Goal: Information Seeking & Learning: Compare options

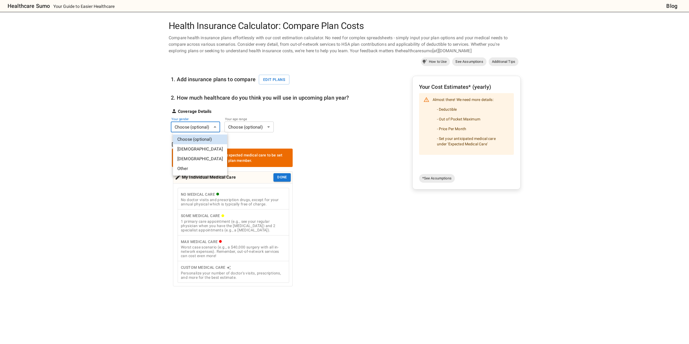
click at [189, 128] on body "Healthcare Sumo Your Guide to Easier Healthcare Blog Health Insurance Calculato…" at bounding box center [344, 249] width 689 height 498
click at [183, 149] on li "[DEMOGRAPHIC_DATA]" at bounding box center [200, 149] width 54 height 10
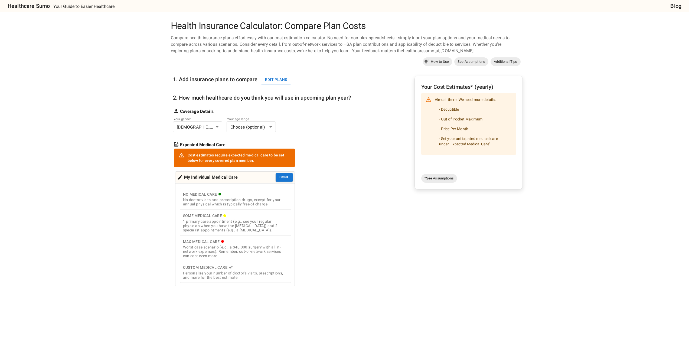
click at [239, 128] on body "Healthcare Sumo Your Guide to Easier Healthcare Blog Health Insurance Calculato…" at bounding box center [344, 249] width 689 height 498
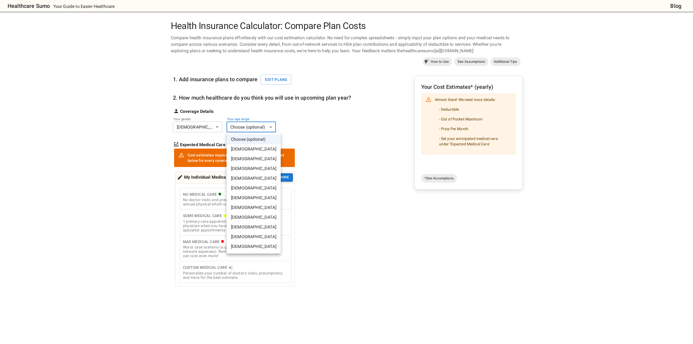
click at [245, 236] on li "[DEMOGRAPHIC_DATA]" at bounding box center [254, 237] width 54 height 10
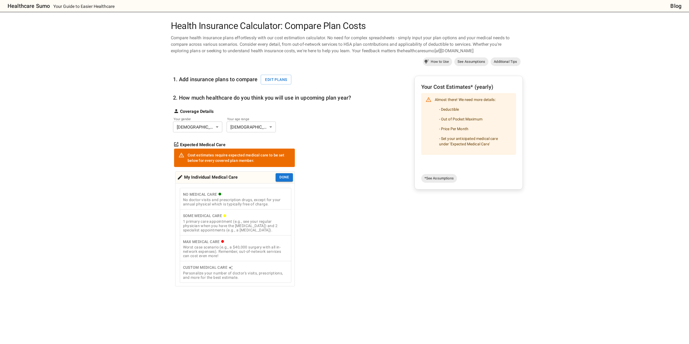
click at [214, 201] on div "No doctor visits and prescription drugs, except for your annual physical which …" at bounding box center [235, 202] width 105 height 9
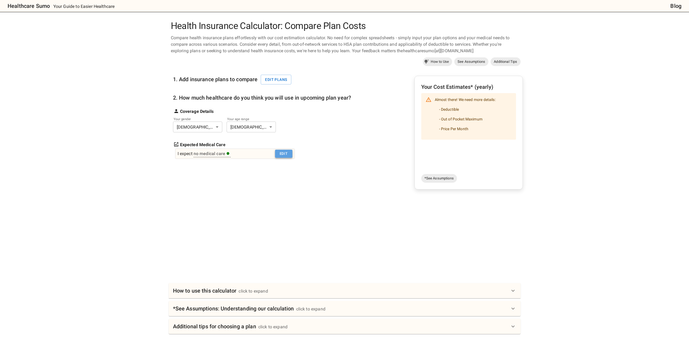
click at [280, 151] on button "Edit" at bounding box center [283, 154] width 17 height 8
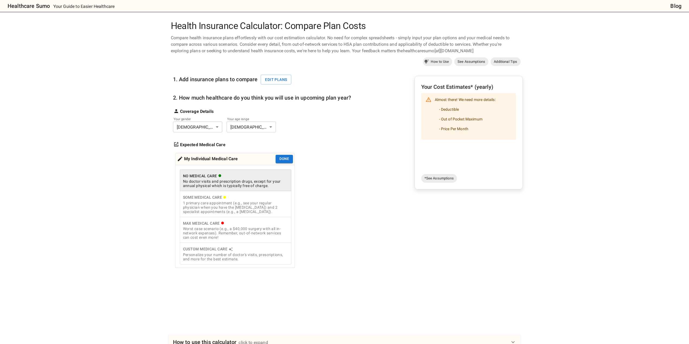
click at [216, 161] on div "My Individual Medical Care" at bounding box center [207, 159] width 61 height 8
click at [222, 257] on div "Personalize your number of doctor's visits, prescriptions, and more for the bes…" at bounding box center [235, 257] width 105 height 9
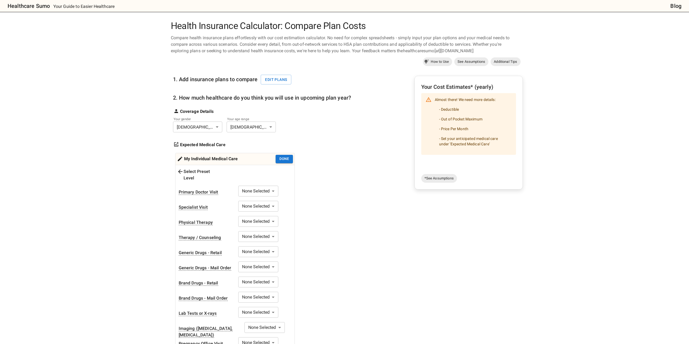
click at [261, 187] on body "Healthcare Sumo Your Guide to Easier Healthcare Blog Health Insurance Calculato…" at bounding box center [344, 312] width 689 height 624
click at [251, 217] on li "Monthly (12)" at bounding box center [259, 217] width 46 height 10
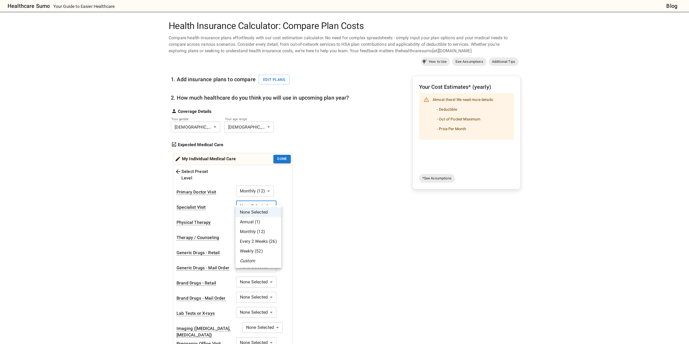
click at [257, 200] on body "Healthcare Sumo Your Guide to Easier Healthcare Blog Health Insurance Calculato…" at bounding box center [344, 312] width 689 height 624
click at [253, 223] on li "Annual (1)" at bounding box center [259, 222] width 46 height 10
click at [253, 216] on body "Healthcare Sumo Your Guide to Easier Healthcare Blog Health Insurance Calculato…" at bounding box center [344, 312] width 689 height 624
click at [249, 247] on li "Monthly (12)" at bounding box center [259, 247] width 46 height 10
click at [258, 232] on body "Healthcare Sumo Your Guide to Easier Healthcare Blog Health Insurance Calculato…" at bounding box center [344, 312] width 689 height 624
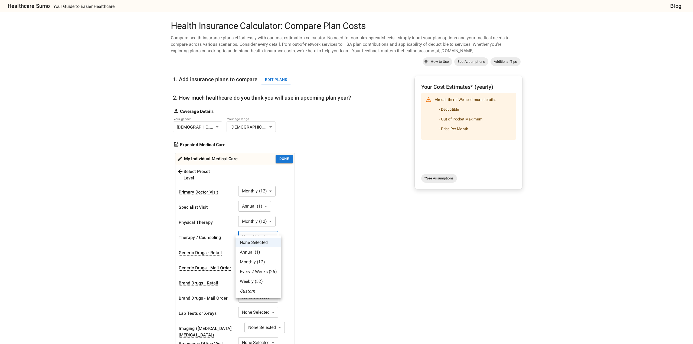
click at [253, 242] on li "None Selected" at bounding box center [259, 243] width 46 height 10
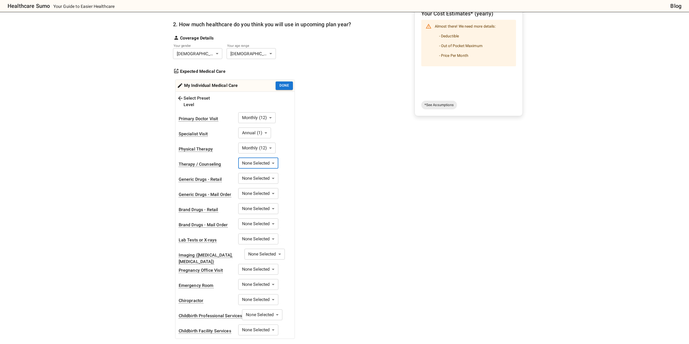
scroll to position [81, 0]
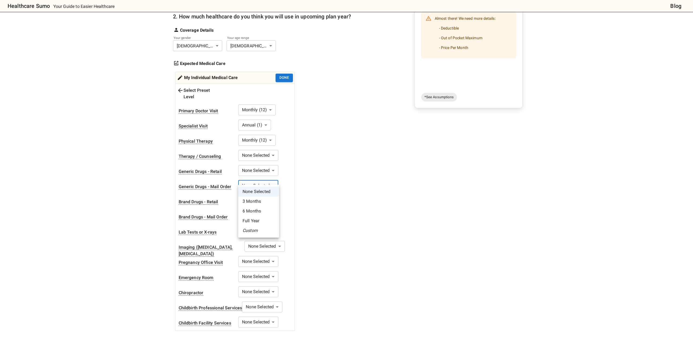
click at [251, 178] on body "Healthcare Sumo Your Guide to Easier Healthcare Blog Health Insurance Calculato…" at bounding box center [346, 231] width 693 height 624
click at [253, 222] on li "Full Year" at bounding box center [258, 221] width 41 height 10
click at [259, 227] on body "Healthcare Sumo Your Guide to Easier Healthcare Blog Health Insurance Calculato…" at bounding box center [346, 231] width 693 height 624
click at [253, 246] on li "Annual (1)" at bounding box center [259, 247] width 46 height 10
click at [256, 242] on body "Healthcare Sumo Your Guide to Easier Healthcare Blog Health Insurance Calculato…" at bounding box center [346, 231] width 693 height 624
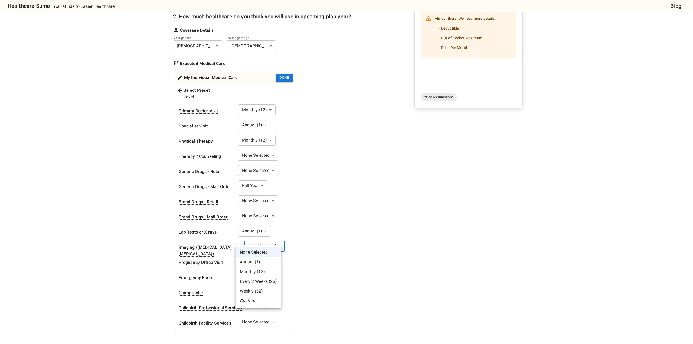
click at [249, 261] on li "Annual (1)" at bounding box center [259, 262] width 46 height 10
click at [253, 271] on body "Healthcare Sumo Your Guide to Easier Healthcare Blog Health Insurance Calculato…" at bounding box center [344, 231] width 689 height 624
click at [250, 291] on li "Annual (1)" at bounding box center [259, 293] width 46 height 10
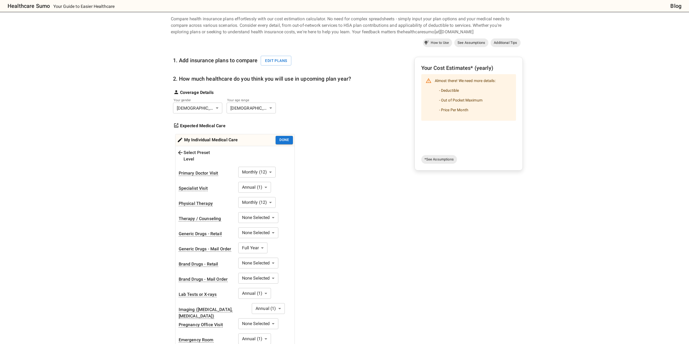
scroll to position [0, 0]
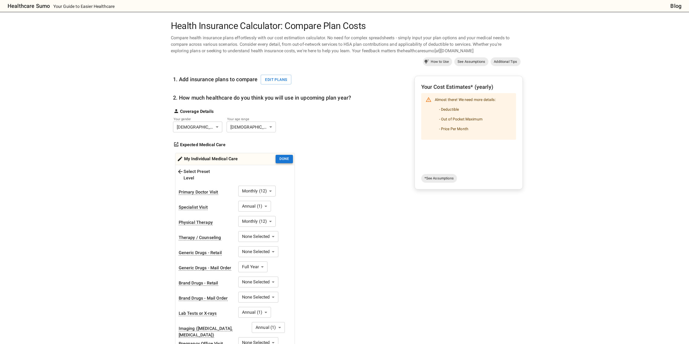
click at [283, 160] on button "Done" at bounding box center [284, 159] width 17 height 8
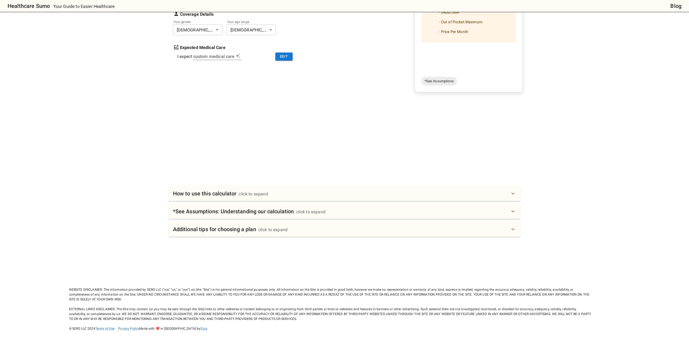
scroll to position [98, 0]
click at [226, 213] on h6 "*See Assumptions: Understanding our calculation" at bounding box center [233, 211] width 121 height 9
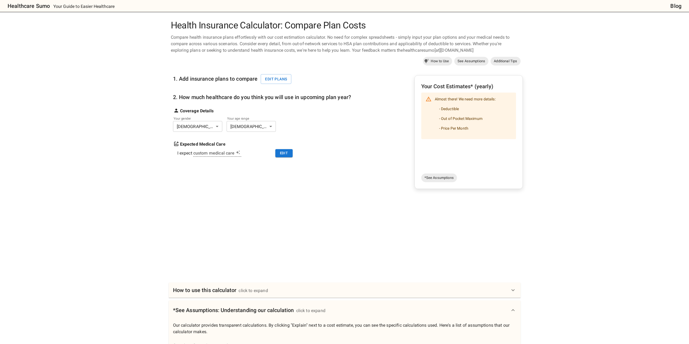
scroll to position [0, 0]
click at [442, 178] on span "*See Assumptions" at bounding box center [439, 178] width 36 height 5
click at [278, 82] on button "Edit plans" at bounding box center [276, 80] width 31 height 10
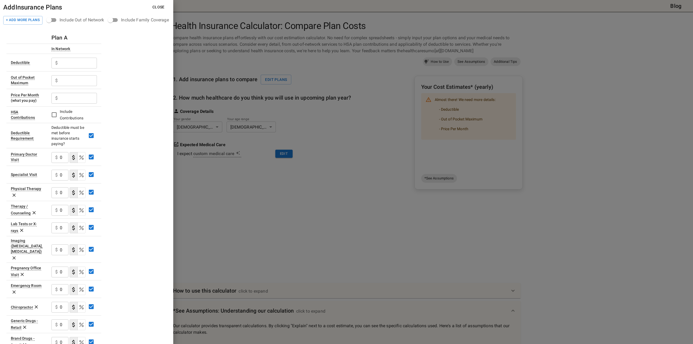
click at [306, 197] on div at bounding box center [346, 172] width 693 height 344
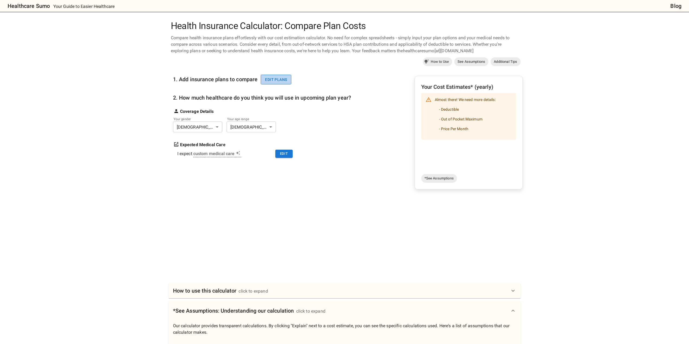
click at [280, 82] on button "Edit plans" at bounding box center [276, 80] width 31 height 10
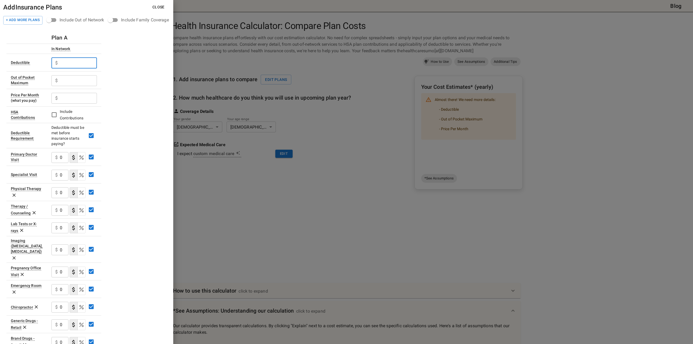
click at [70, 62] on input "text" at bounding box center [78, 63] width 37 height 11
type input "2200"
click at [72, 80] on input "text" at bounding box center [78, 80] width 37 height 11
type input "6400"
click at [74, 98] on input "text" at bounding box center [78, 98] width 37 height 11
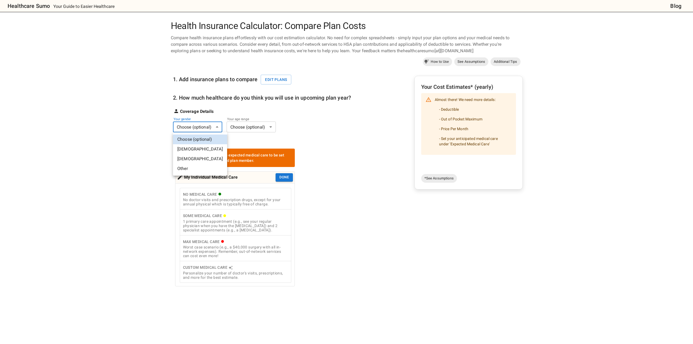
click at [203, 129] on body "Healthcare Sumo Your Guide to Easier Healthcare Blog Health Insurance Calculato…" at bounding box center [346, 249] width 693 height 498
click at [185, 147] on li "[DEMOGRAPHIC_DATA]" at bounding box center [200, 149] width 54 height 10
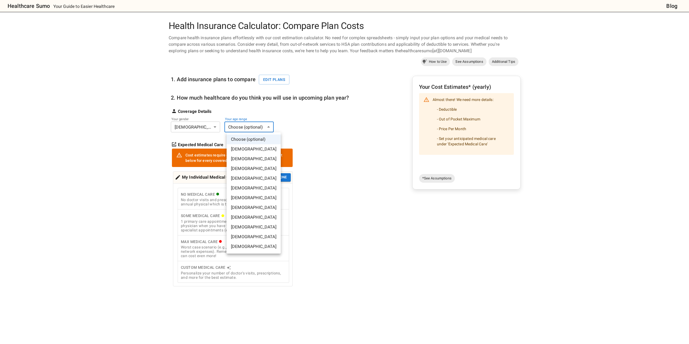
click at [252, 122] on body "Healthcare Sumo Your Guide to Easier Healthcare Blog Health Insurance Calculato…" at bounding box center [344, 249] width 689 height 498
click at [250, 237] on li "[DEMOGRAPHIC_DATA]" at bounding box center [254, 237] width 54 height 10
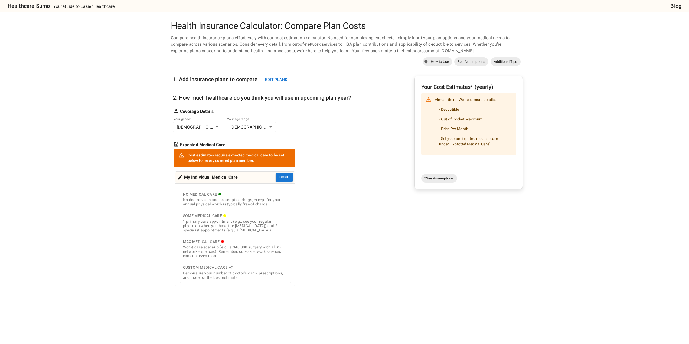
click at [275, 78] on button "Edit plans" at bounding box center [276, 80] width 31 height 10
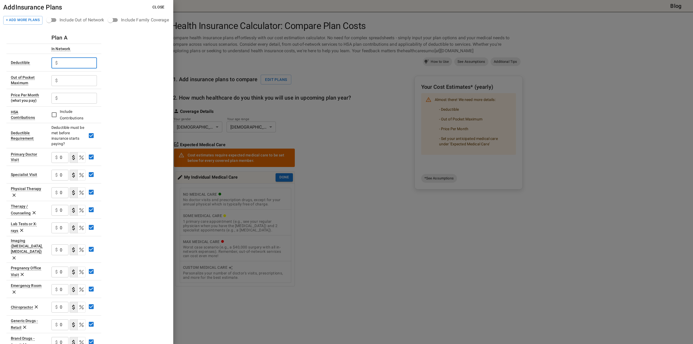
click at [73, 64] on input "text" at bounding box center [78, 63] width 37 height 11
type input "2200"
click at [76, 80] on input "text" at bounding box center [78, 80] width 37 height 11
type input "6400"
click at [76, 95] on input "text" at bounding box center [78, 98] width 37 height 11
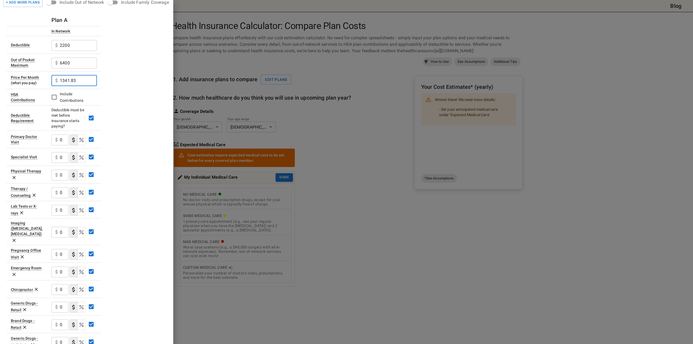
scroll to position [27, 0]
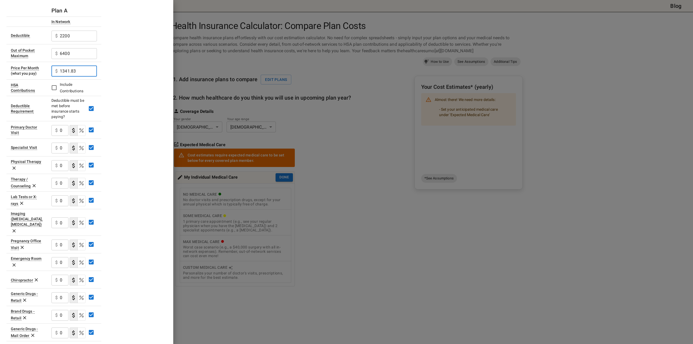
type input "1341.83"
click at [59, 132] on div "$ 0 ​" at bounding box center [59, 130] width 17 height 11
type input "25"
click at [63, 150] on input "0" at bounding box center [64, 148] width 9 height 11
type input "50"
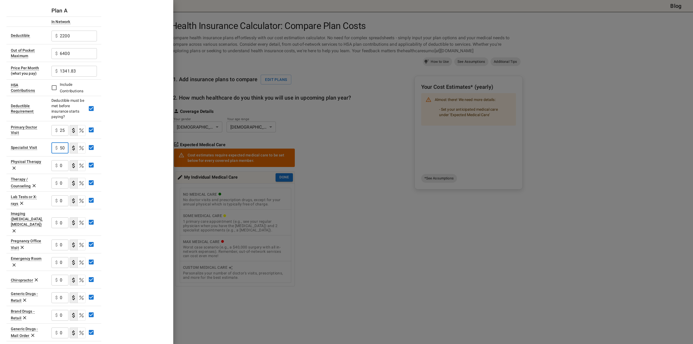
click at [61, 165] on input "0" at bounding box center [64, 165] width 9 height 11
click at [62, 200] on input "0" at bounding box center [64, 201] width 9 height 11
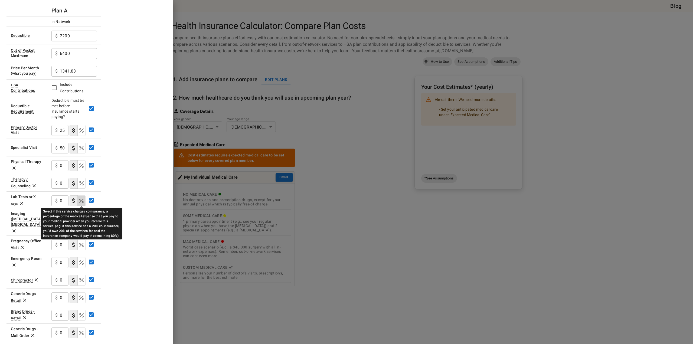
click at [82, 200] on icon "Select if this service charges coinsurance, a percentage of the medical expense…" at bounding box center [81, 201] width 4 height 4
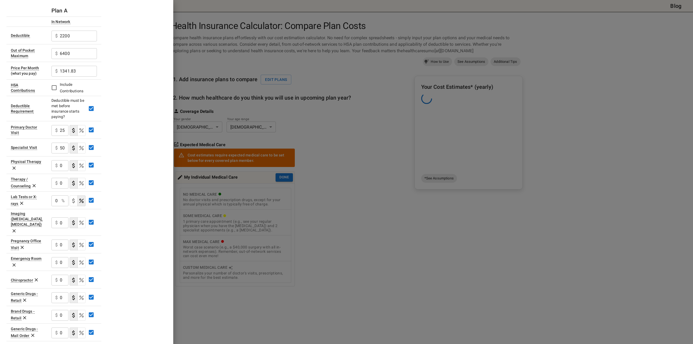
click at [60, 201] on div "0 % ​" at bounding box center [59, 201] width 17 height 11
type input "20"
click at [63, 220] on input "0" at bounding box center [64, 222] width 9 height 11
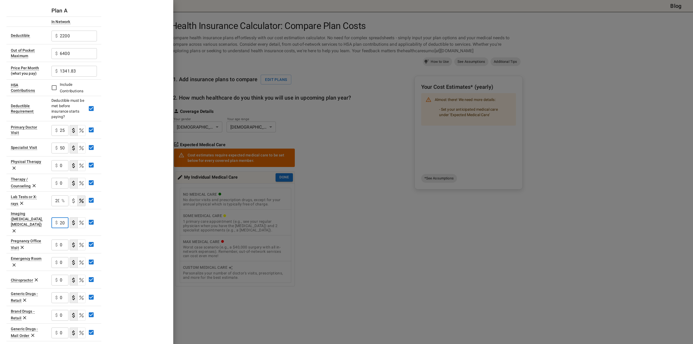
type input "20"
click at [115, 222] on div "Plan A In Network Deductible $ 2200 ​ Out of Pocket Maximum $ 6400 ​ Price Per …" at bounding box center [86, 208] width 160 height 407
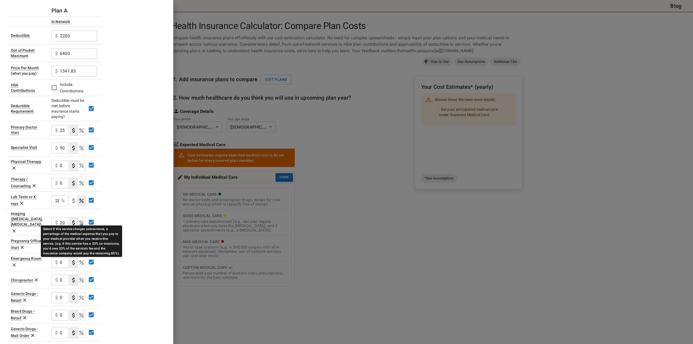
click at [81, 220] on icon "Select if this service charges coinsurance, a percentage of the medical expense…" at bounding box center [81, 223] width 6 height 6
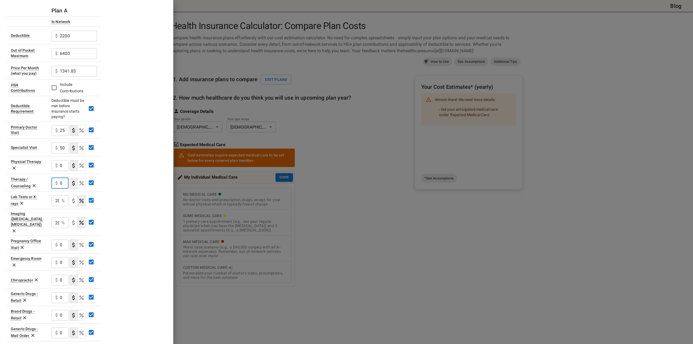
click at [61, 183] on input "0" at bounding box center [64, 183] width 9 height 11
type input "200"
click at [116, 203] on div "Plan A In Network Deductible $ 2200 ​ Out of Pocket Maximum $ 6400 ​ Price Per …" at bounding box center [86, 208] width 160 height 407
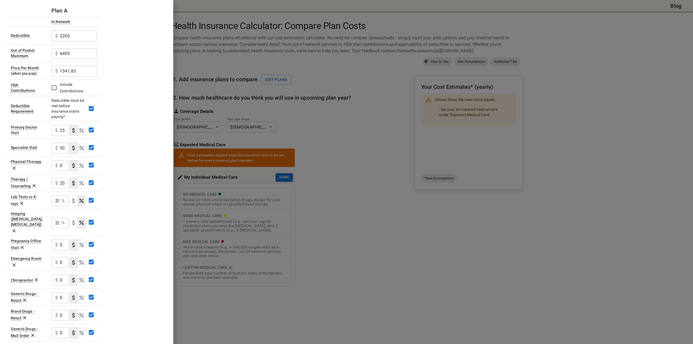
scroll to position [54, 0]
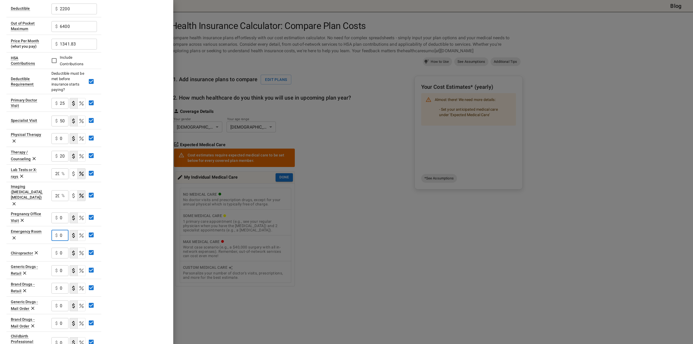
click at [61, 230] on input "0" at bounding box center [64, 235] width 9 height 11
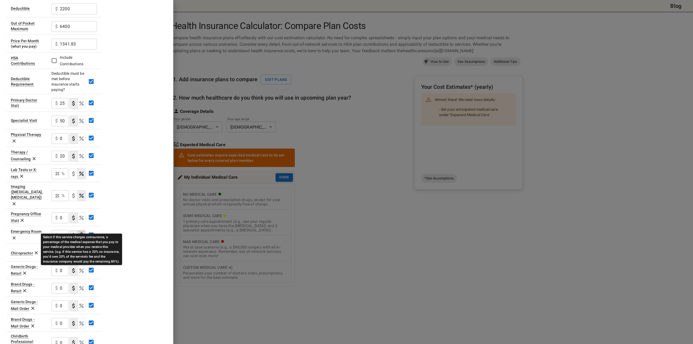
click at [81, 233] on icon "Select if this service charges coinsurance, a percentage of the medical expense…" at bounding box center [81, 235] width 4 height 4
type input "40"
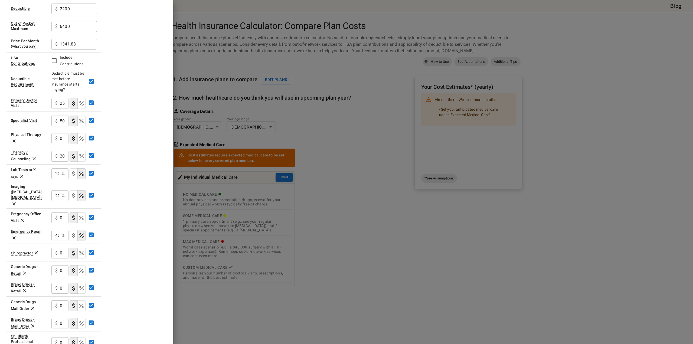
click at [61, 232] on p "%" at bounding box center [62, 235] width 3 height 6
click at [54, 230] on input "40" at bounding box center [55, 235] width 8 height 11
type input "40"
click at [137, 230] on div "Plan A In Network Deductible $ 2200 ​ Out of Pocket Maximum $ 6400 ​ Price Per …" at bounding box center [86, 181] width 160 height 407
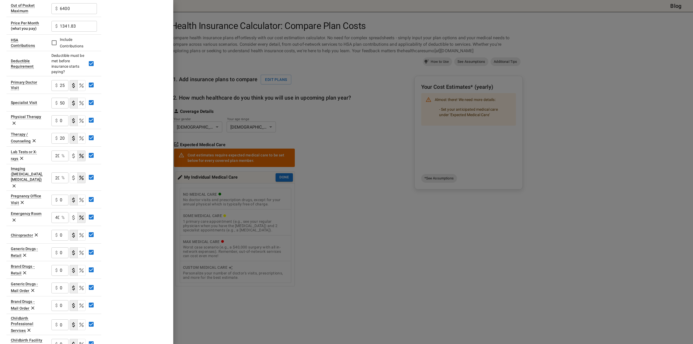
scroll to position [81, 0]
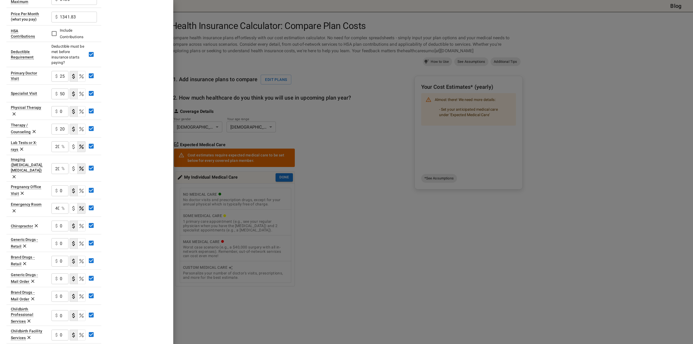
click at [62, 238] on input "0" at bounding box center [64, 243] width 9 height 11
type input "15"
click at [62, 256] on input "0" at bounding box center [64, 261] width 9 height 11
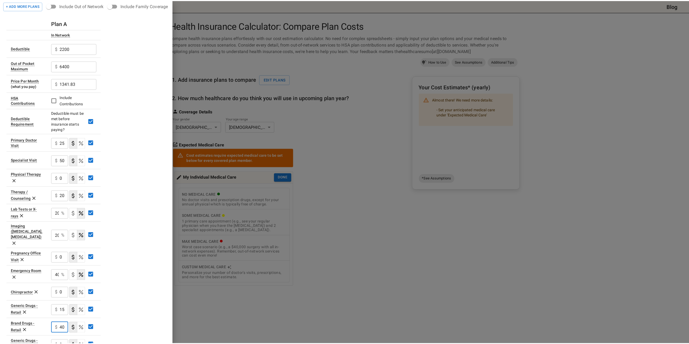
scroll to position [0, 0]
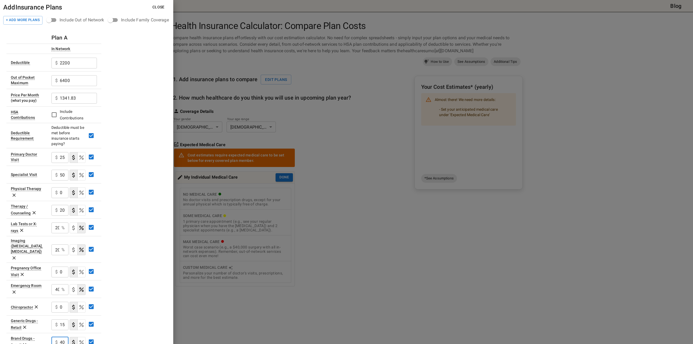
type input "40"
click at [157, 5] on button "Close" at bounding box center [158, 7] width 21 height 10
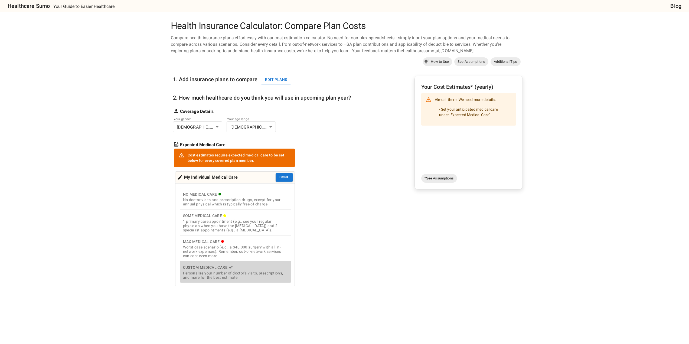
click at [201, 273] on div "Personalize your number of doctor's visits, prescriptions, and more for the bes…" at bounding box center [235, 275] width 105 height 9
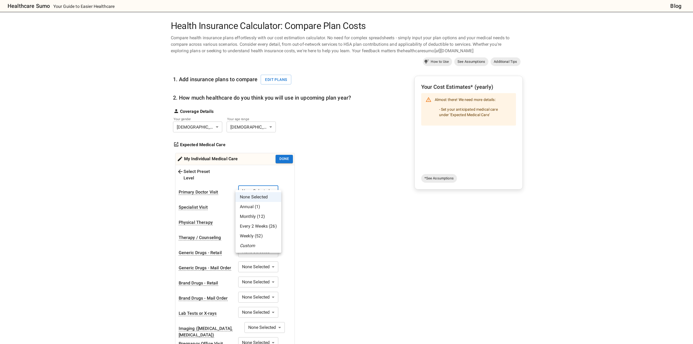
click at [264, 184] on body "Healthcare Sumo Your Guide to Easier Healthcare Blog Health Insurance Calculato…" at bounding box center [346, 312] width 693 height 624
click at [253, 217] on li "Monthly (12)" at bounding box center [259, 217] width 46 height 10
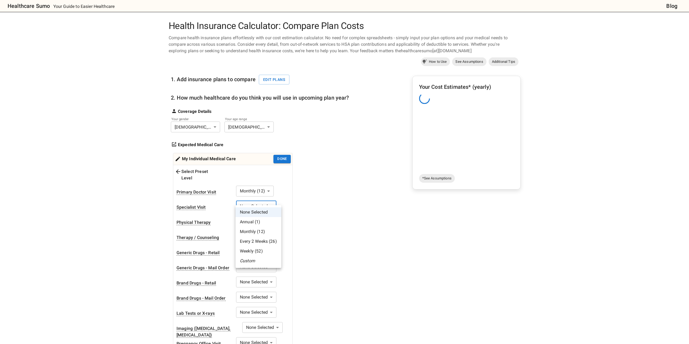
click at [257, 201] on body "Healthcare Sumo Your Guide to Easier Healthcare Blog Health Insurance Calculato…" at bounding box center [344, 312] width 689 height 624
click at [252, 221] on li "Annual (1)" at bounding box center [259, 222] width 46 height 10
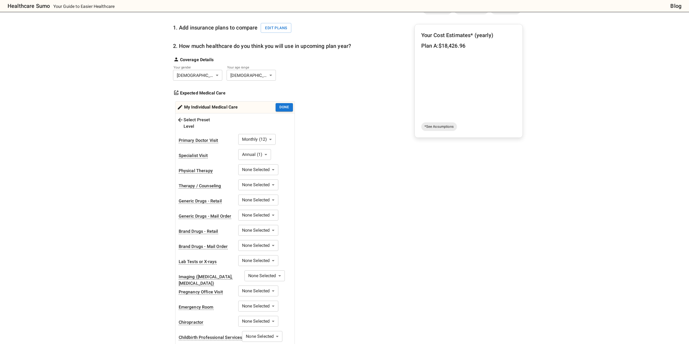
scroll to position [54, 0]
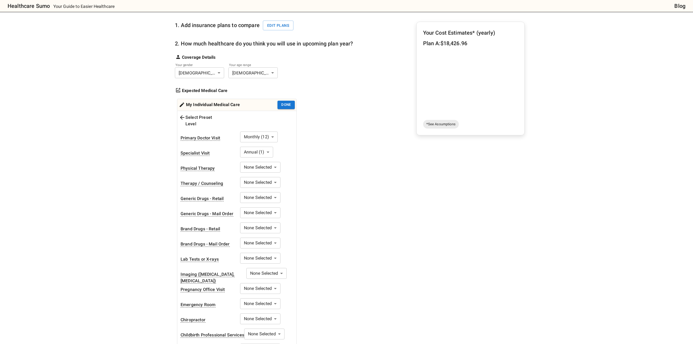
click at [260, 203] on body "Healthcare Sumo Your Guide to Easier Healthcare Blog Health Insurance Calculato…" at bounding box center [346, 258] width 693 height 624
click at [258, 193] on div at bounding box center [346, 172] width 693 height 344
click at [258, 193] on body "Healthcare Sumo Your Guide to Easier Healthcare Blog Health Insurance Calculato…" at bounding box center [346, 258] width 693 height 624
click at [252, 241] on li "Full Year" at bounding box center [258, 243] width 41 height 10
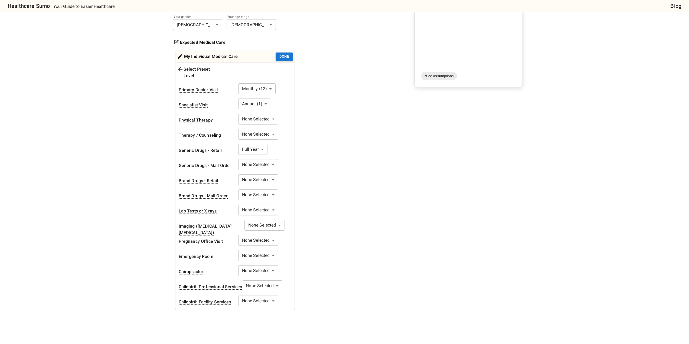
scroll to position [108, 0]
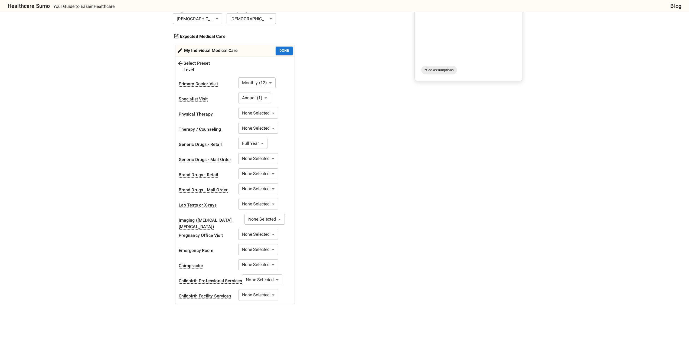
click at [255, 214] on body "Healthcare Sumo Your Guide to Easier Healthcare Blog Health Insurance Calculato…" at bounding box center [344, 204] width 689 height 624
click at [249, 235] on li "Annual (1)" at bounding box center [259, 235] width 46 height 10
click at [252, 199] on body "Healthcare Sumo Your Guide to Easier Healthcare Blog Health Insurance Calculato…" at bounding box center [346, 204] width 693 height 624
click at [250, 219] on li "Annual (1)" at bounding box center [259, 220] width 46 height 10
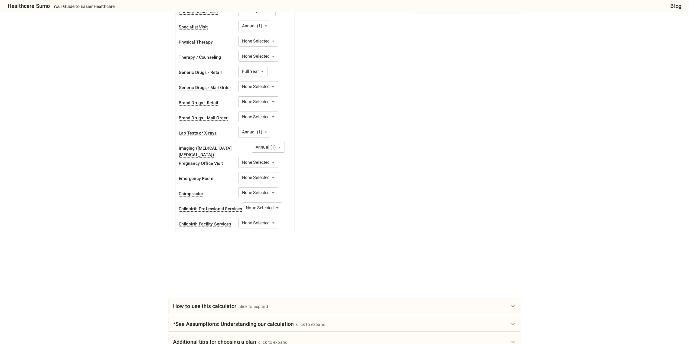
scroll to position [190, 0]
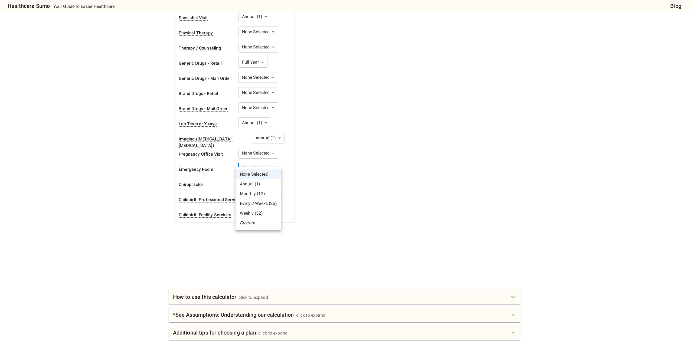
click at [254, 164] on body "Healthcare Sumo Your Guide to Easier Healthcare Blog Health Insurance Calculato…" at bounding box center [346, 122] width 693 height 624
click at [249, 182] on li "Annual (1)" at bounding box center [259, 184] width 46 height 10
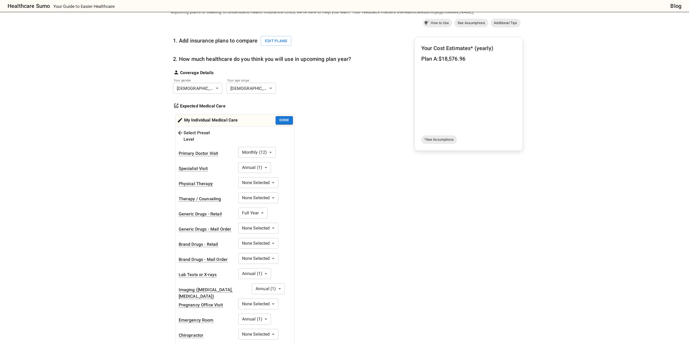
scroll to position [0, 0]
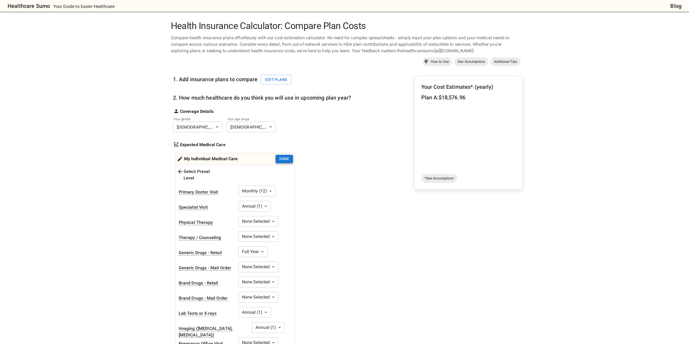
click at [282, 160] on button "Done" at bounding box center [284, 159] width 17 height 8
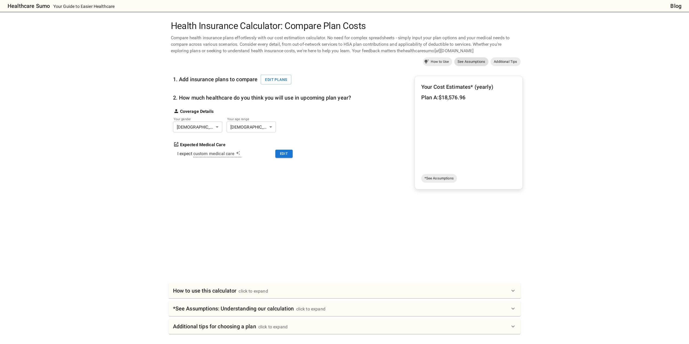
click at [471, 61] on span "See Assumptions" at bounding box center [471, 61] width 34 height 5
click at [198, 28] on h1 "Health Insurance Calculator: Compare Plan Costs" at bounding box center [345, 26] width 352 height 11
click at [275, 79] on button "Edit plans" at bounding box center [276, 80] width 31 height 10
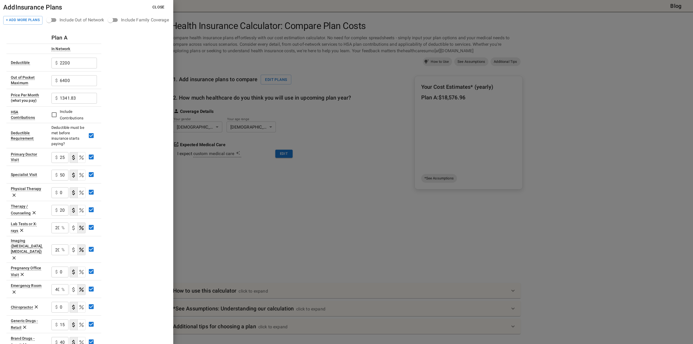
click at [145, 21] on div "Include Family Coverage" at bounding box center [145, 20] width 48 height 6
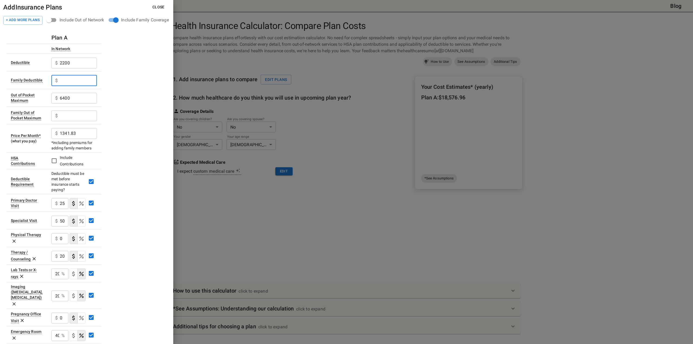
click at [74, 83] on input "text" at bounding box center [78, 80] width 37 height 11
type input "4400"
click at [80, 118] on input "text" at bounding box center [78, 115] width 37 height 11
type input "12800"
click at [139, 125] on div "Plan A In Network Deductible $ 2200 ​ Family Deductible $ 4400 ​ Out of Pocket …" at bounding box center [86, 258] width 160 height 453
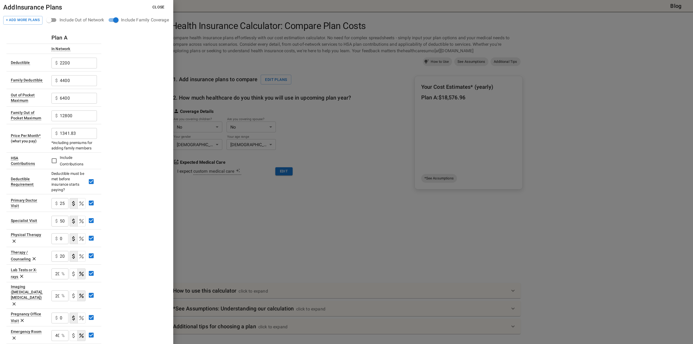
click at [161, 6] on button "Close" at bounding box center [158, 7] width 21 height 10
